Goal: Information Seeking & Learning: Learn about a topic

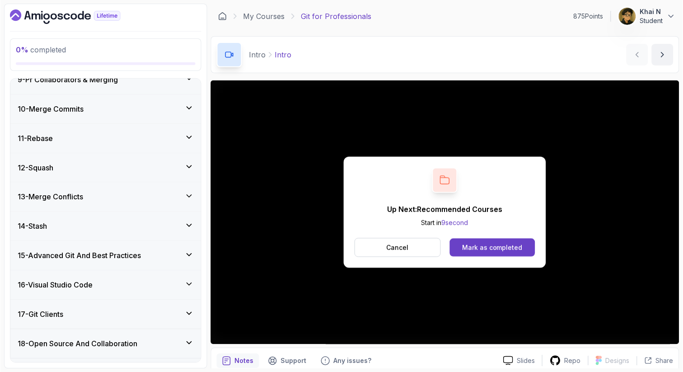
scroll to position [304, 0]
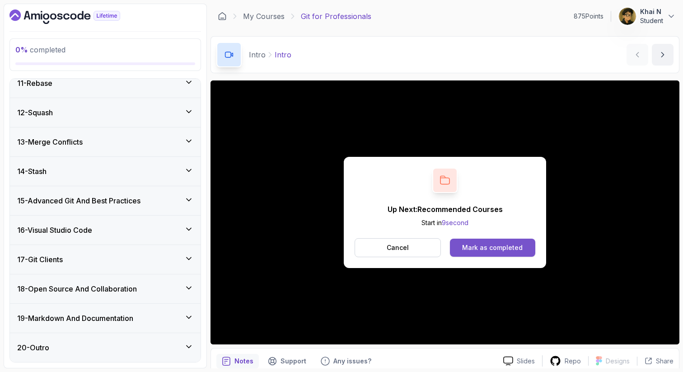
click at [484, 248] on div "Mark as completed" at bounding box center [492, 247] width 61 height 9
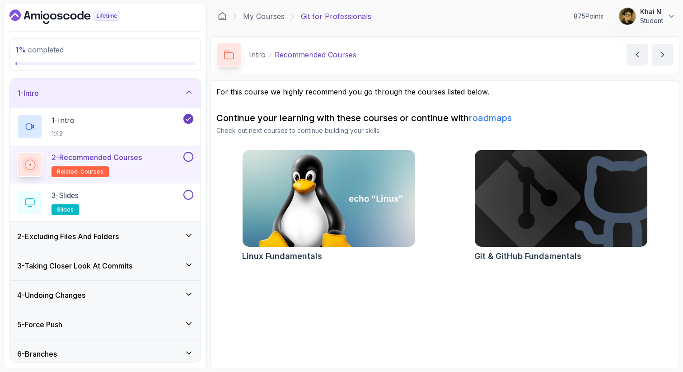
click at [184, 159] on button at bounding box center [188, 157] width 10 height 10
click at [149, 198] on div "3 - Slides slides" at bounding box center [99, 202] width 164 height 25
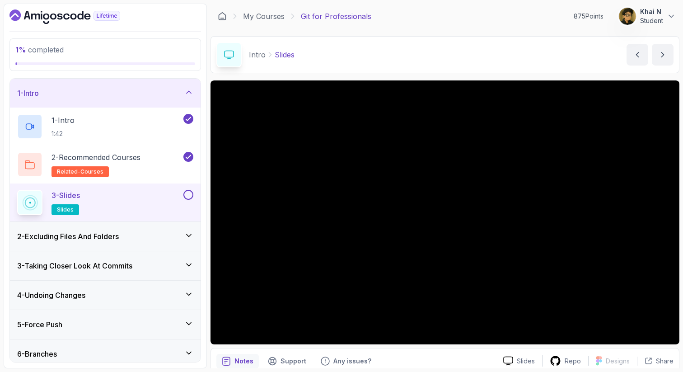
click at [186, 194] on button at bounding box center [188, 195] width 10 height 10
click at [168, 240] on div "2 - Excluding Files And Folders" at bounding box center [105, 236] width 176 height 11
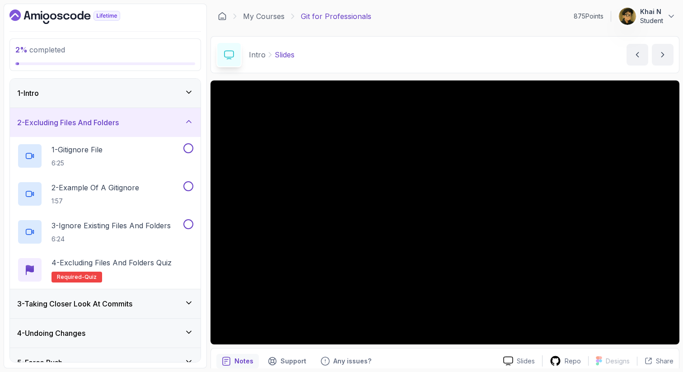
click at [160, 98] on div "1 - Intro" at bounding box center [105, 93] width 176 height 11
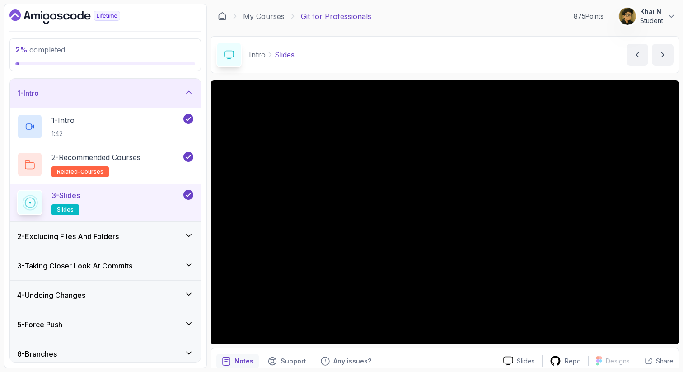
click at [119, 237] on h3 "2 - Excluding Files And Folders" at bounding box center [68, 236] width 102 height 11
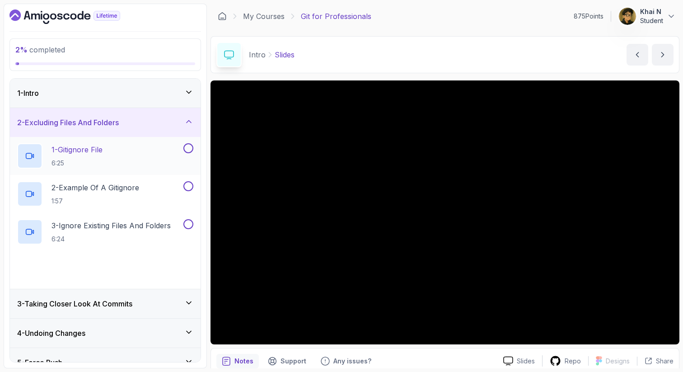
click at [127, 146] on div "1 - Gitignore File 6:25" at bounding box center [99, 155] width 164 height 25
